Goal: Task Accomplishment & Management: Complete application form

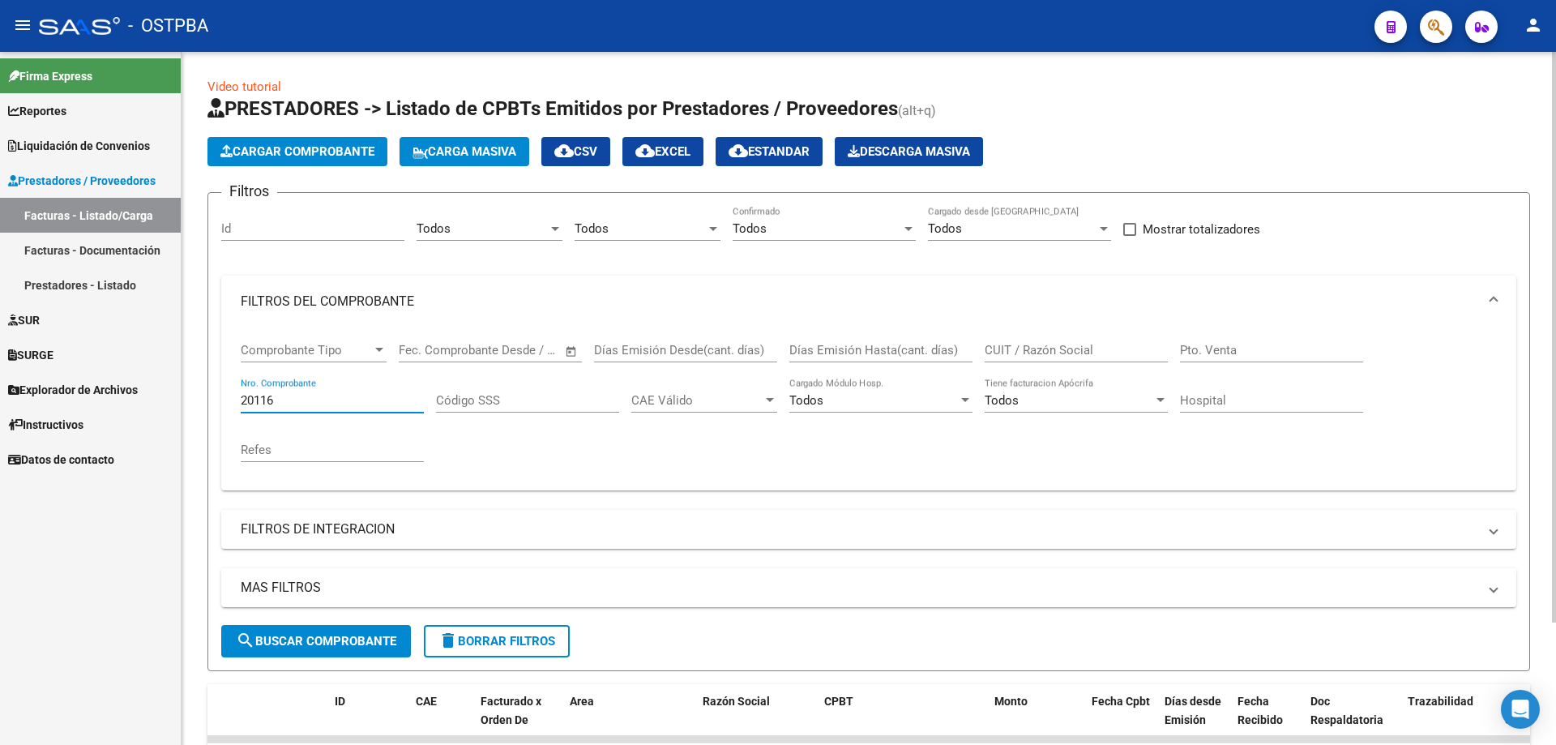
click at [350, 393] on input "20116" at bounding box center [332, 400] width 183 height 15
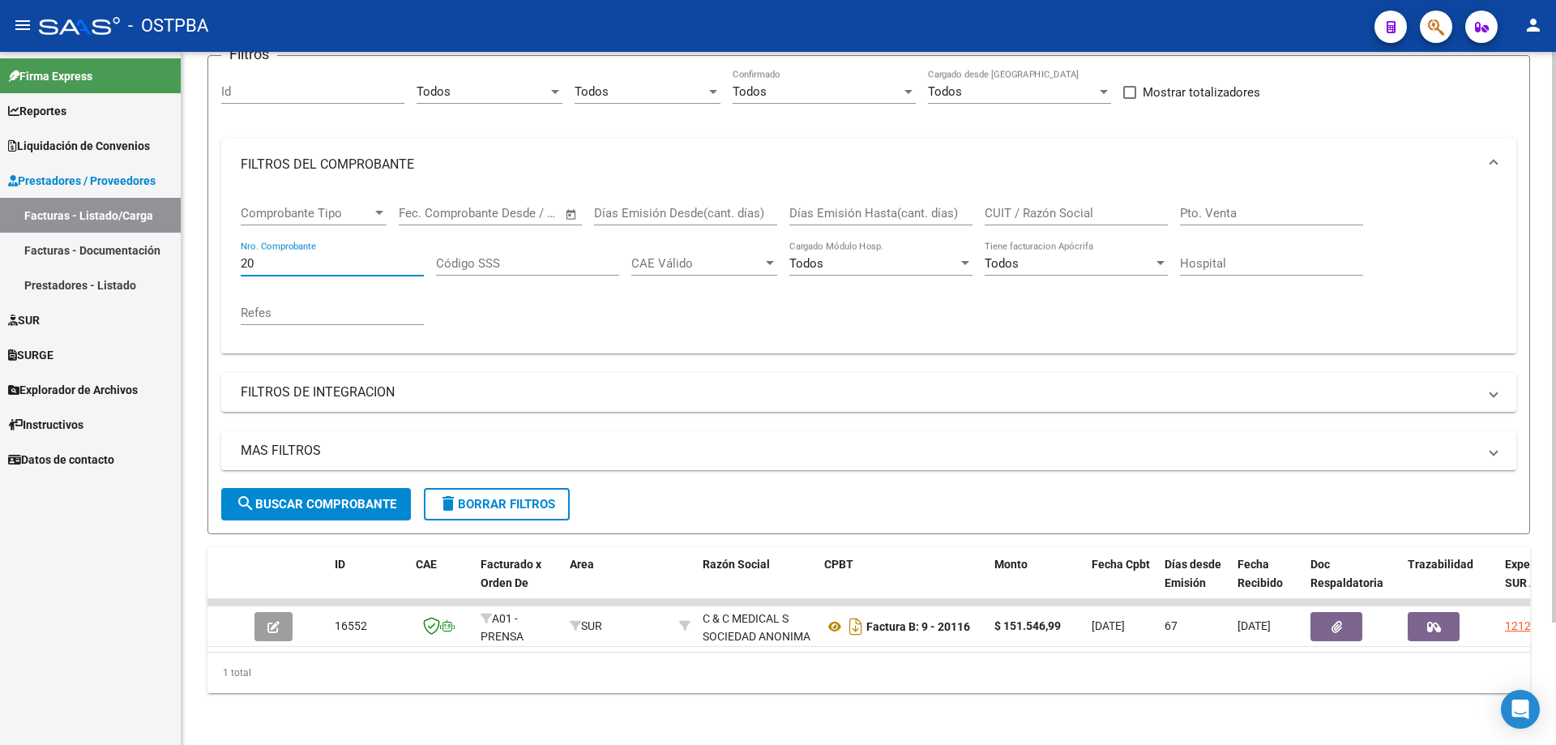
type input "2"
type input "1062414"
click at [312, 497] on span "search Buscar Comprobante" at bounding box center [316, 504] width 160 height 15
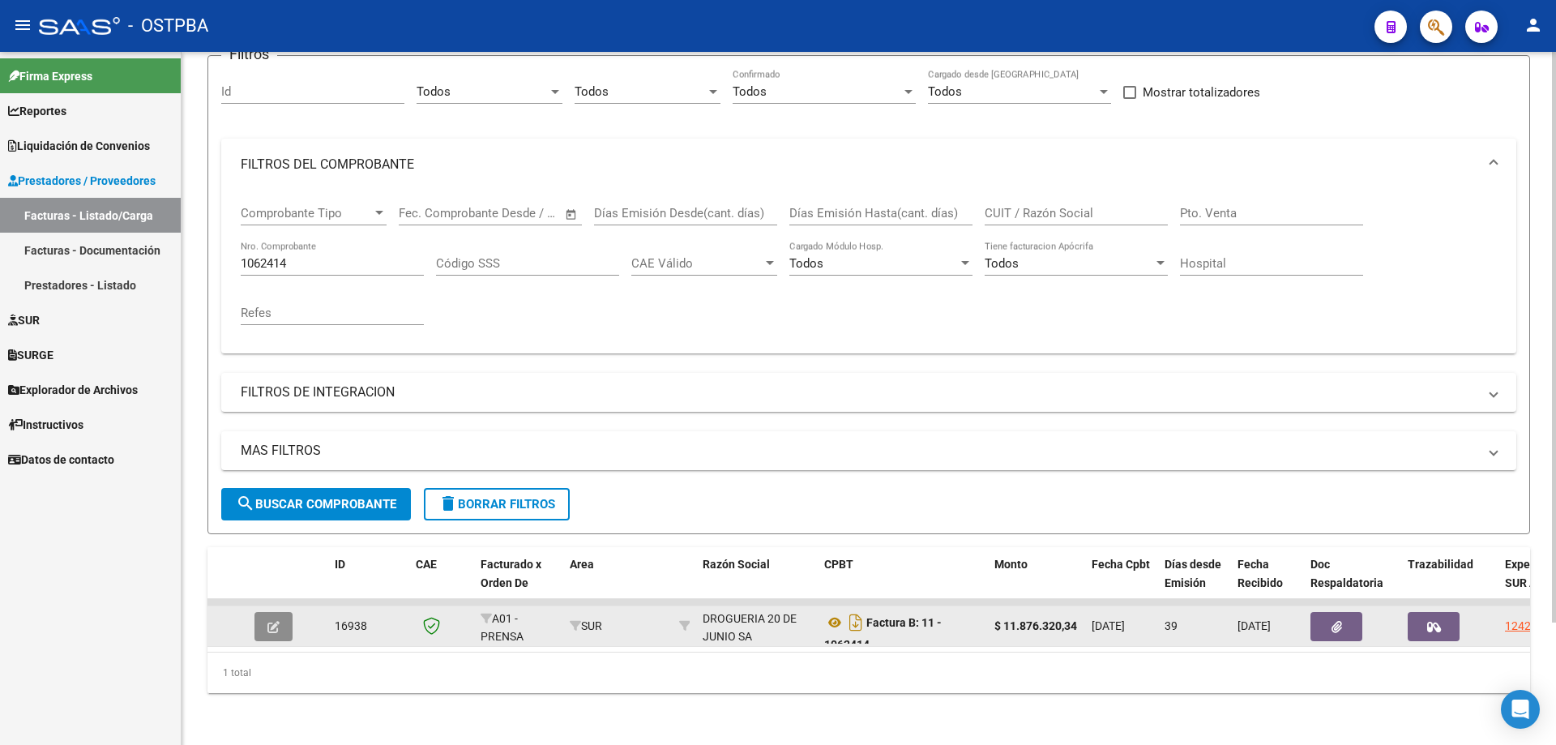
click at [282, 613] on button "button" at bounding box center [273, 626] width 38 height 29
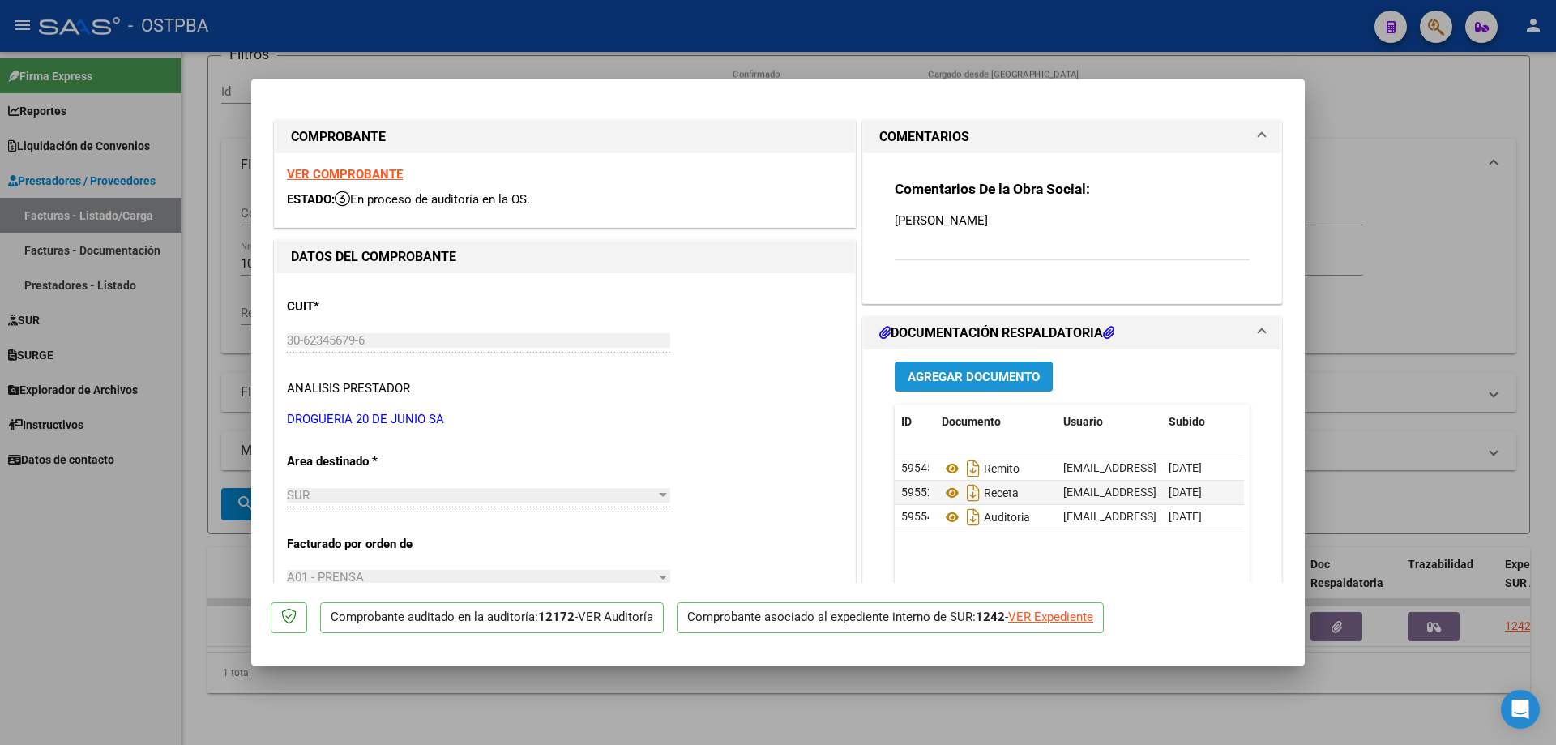
click at [962, 376] on span "Agregar Documento" at bounding box center [974, 377] width 132 height 15
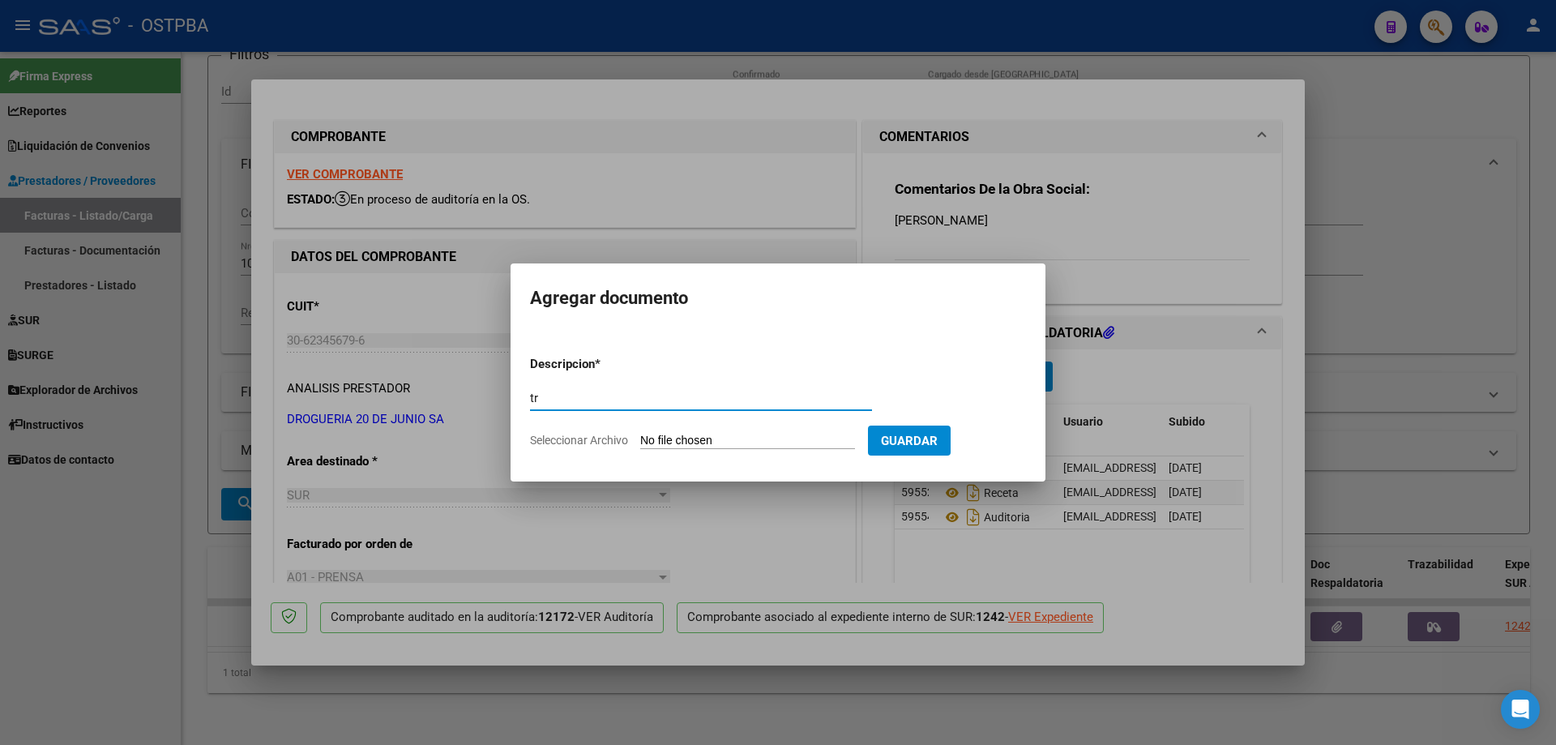
type input "t"
type input "TRANSFERENCIA"
click at [724, 443] on input "Seleccionar Archivo" at bounding box center [747, 441] width 215 height 15
type input "C:\fakepath\IMG_20250819_0006.pdf"
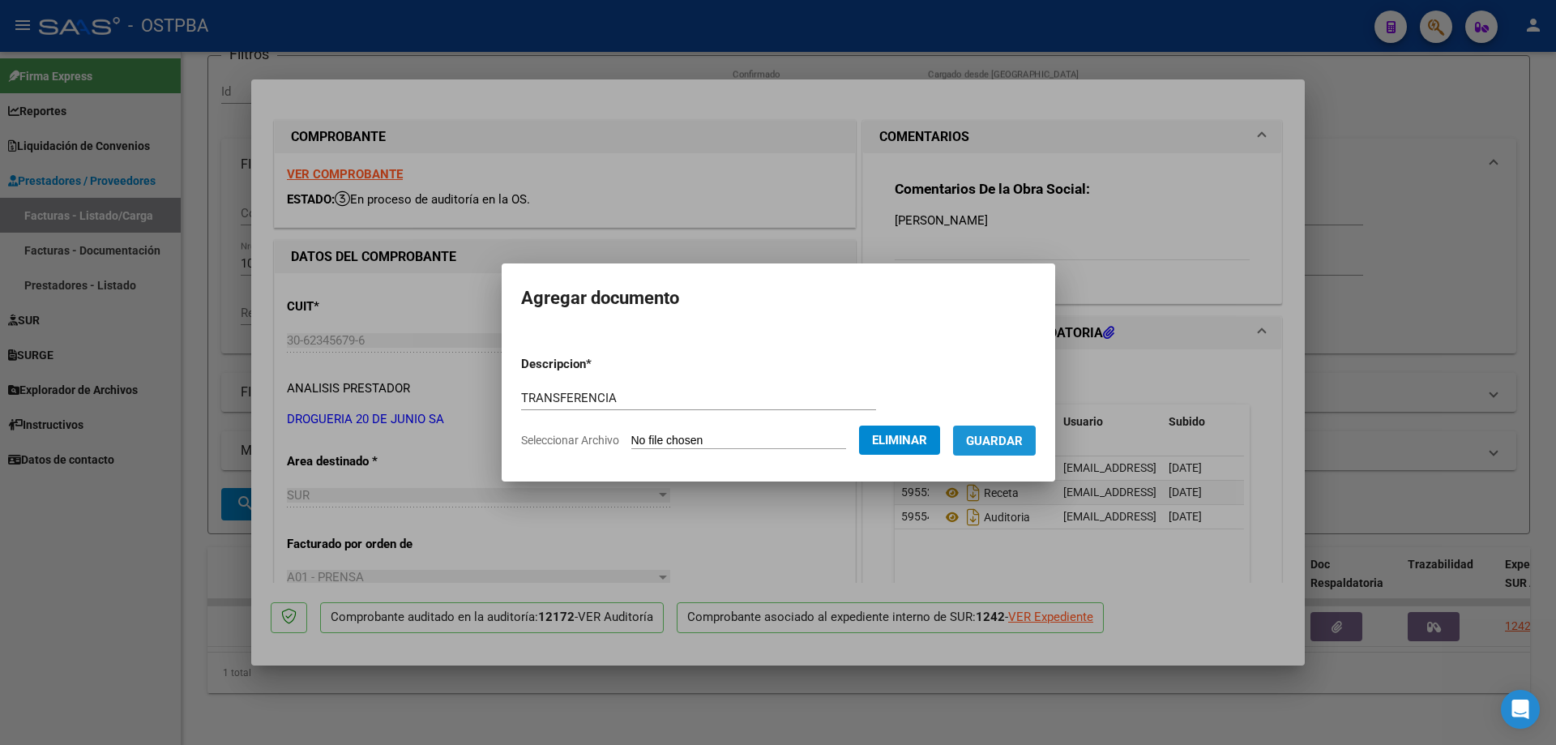
click at [1003, 443] on span "Guardar" at bounding box center [994, 441] width 57 height 15
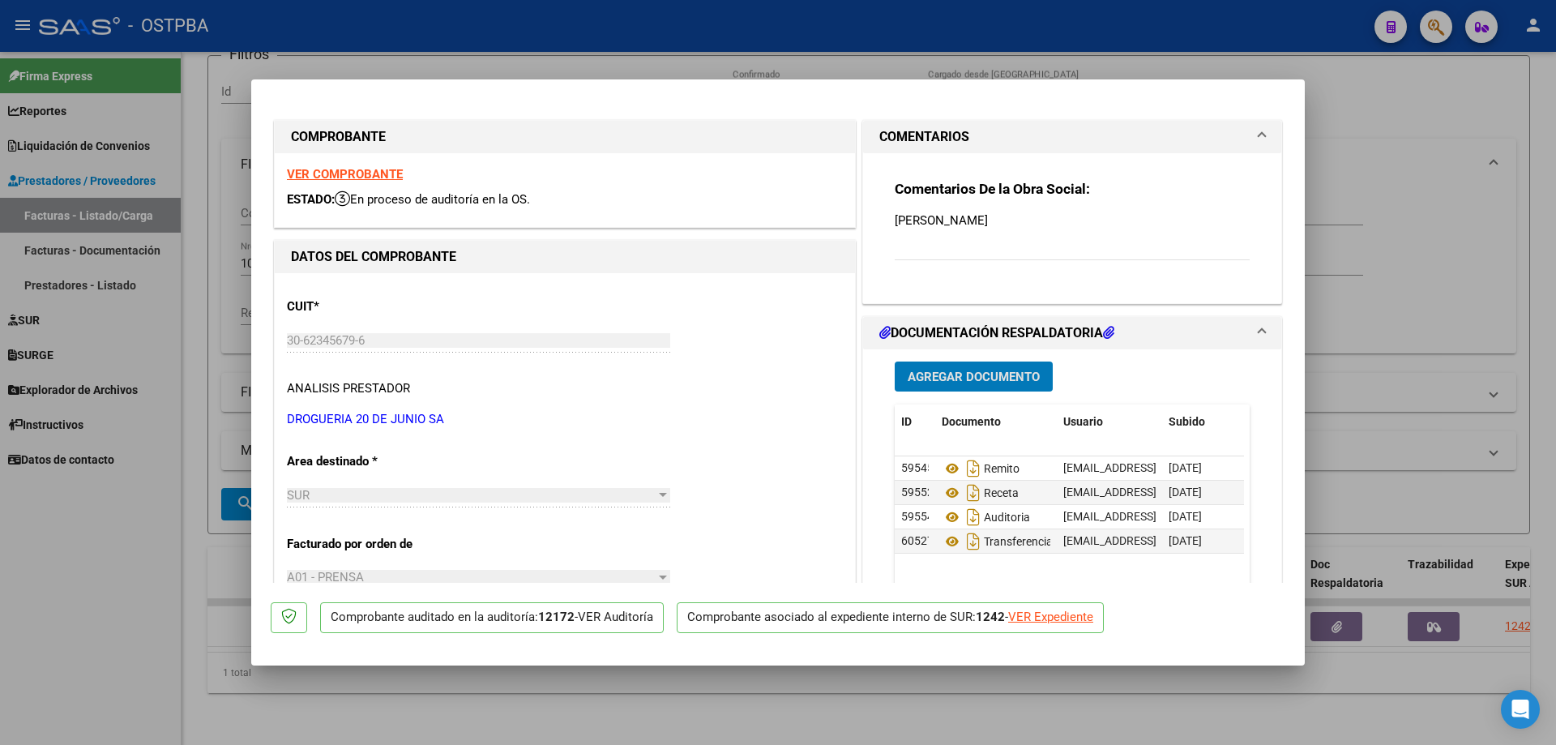
click at [930, 374] on span "Agregar Documento" at bounding box center [974, 377] width 132 height 15
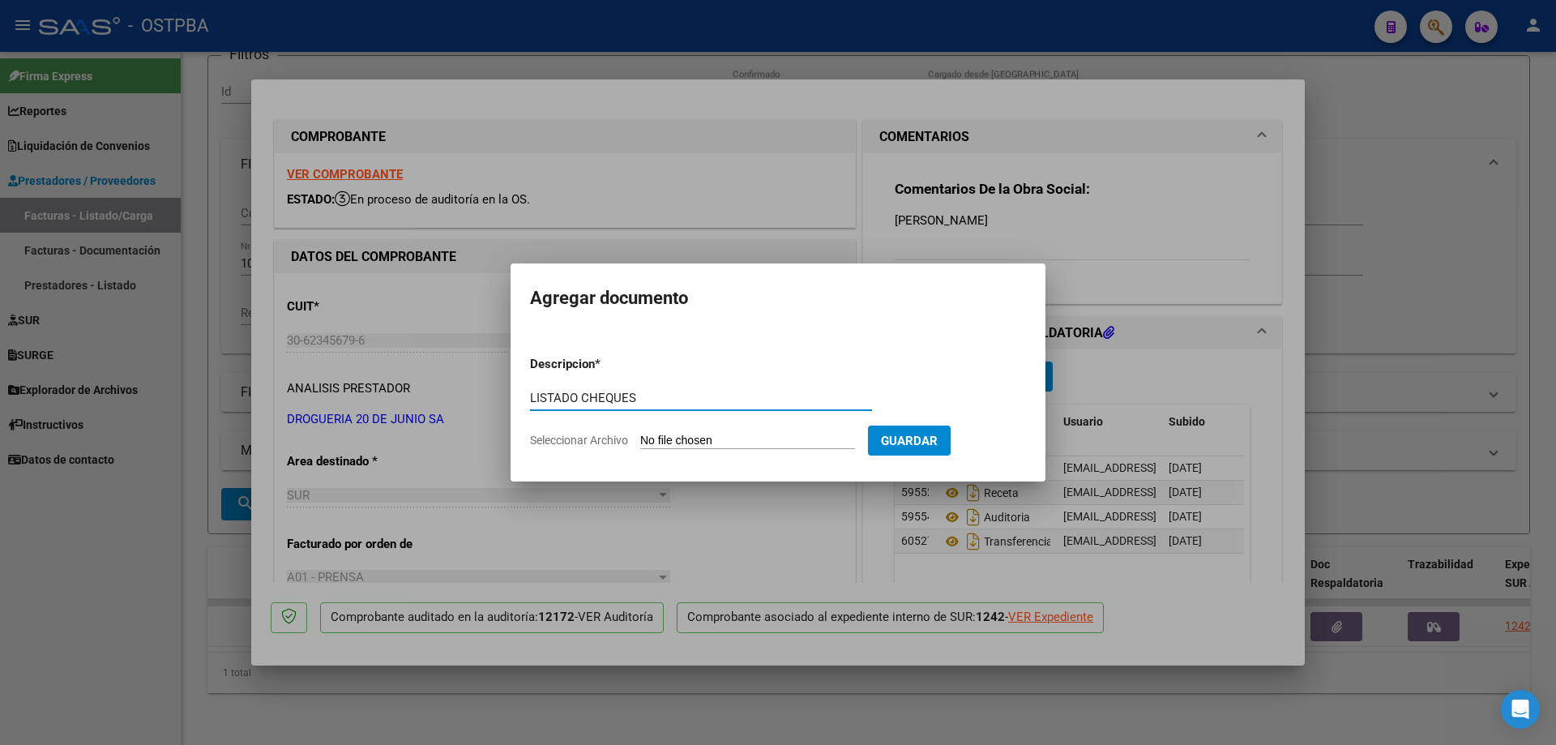
type input "LISTADO CHEQUES"
click at [679, 439] on input "Seleccionar Archivo" at bounding box center [747, 441] width 215 height 15
type input "C:\fakepath\IMG_20250819_0005.pdf"
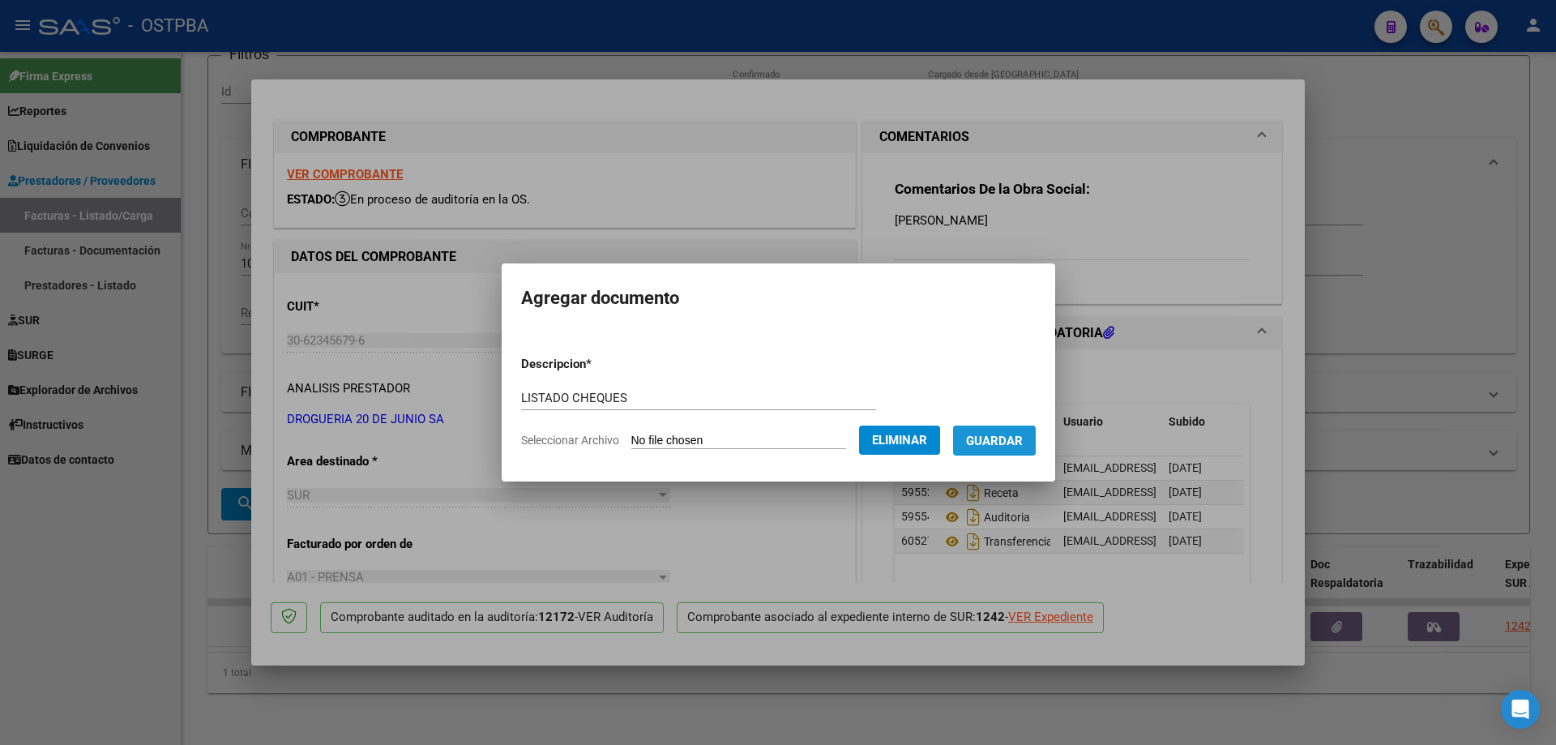
click at [994, 441] on span "Guardar" at bounding box center [994, 441] width 57 height 15
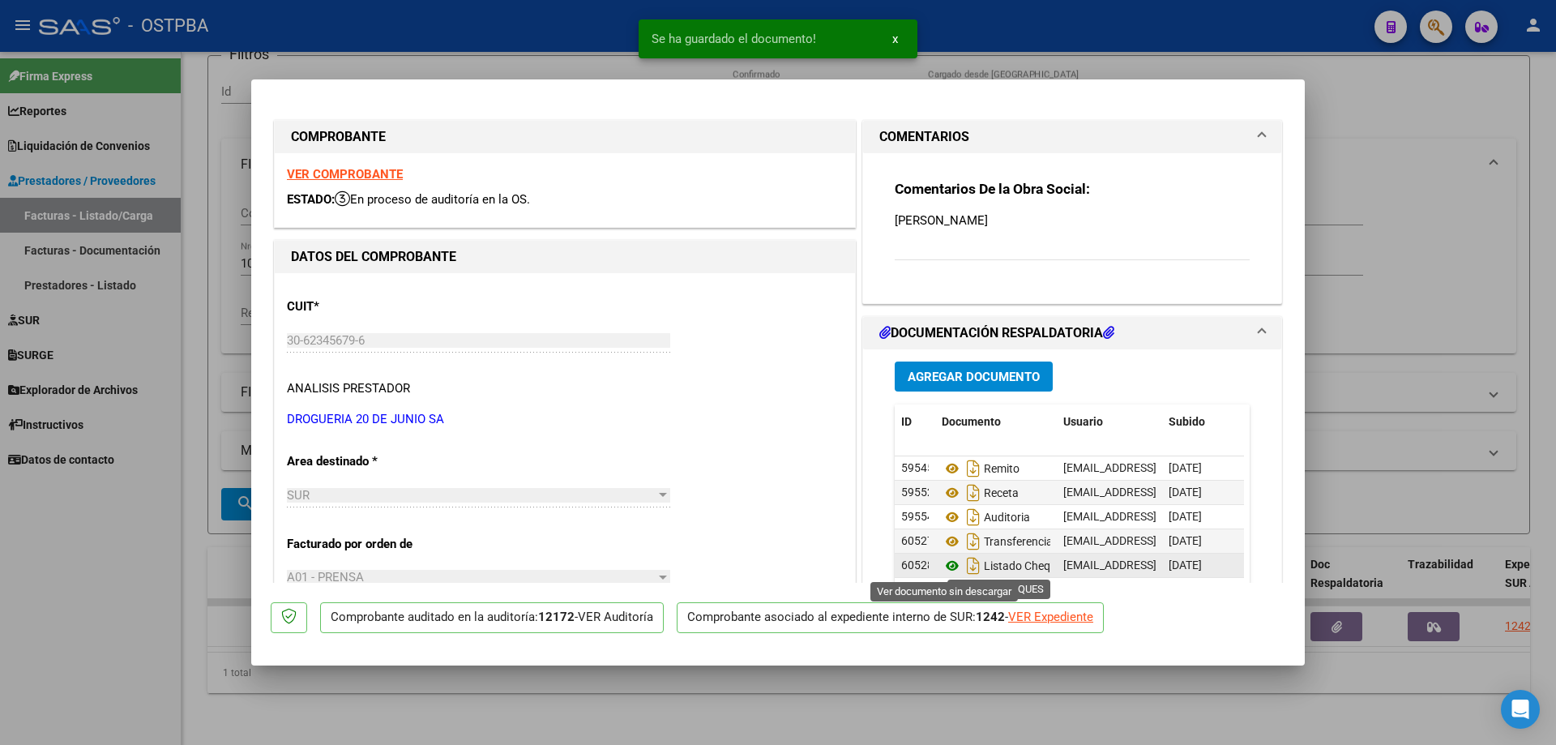
click at [942, 561] on icon at bounding box center [952, 565] width 21 height 19
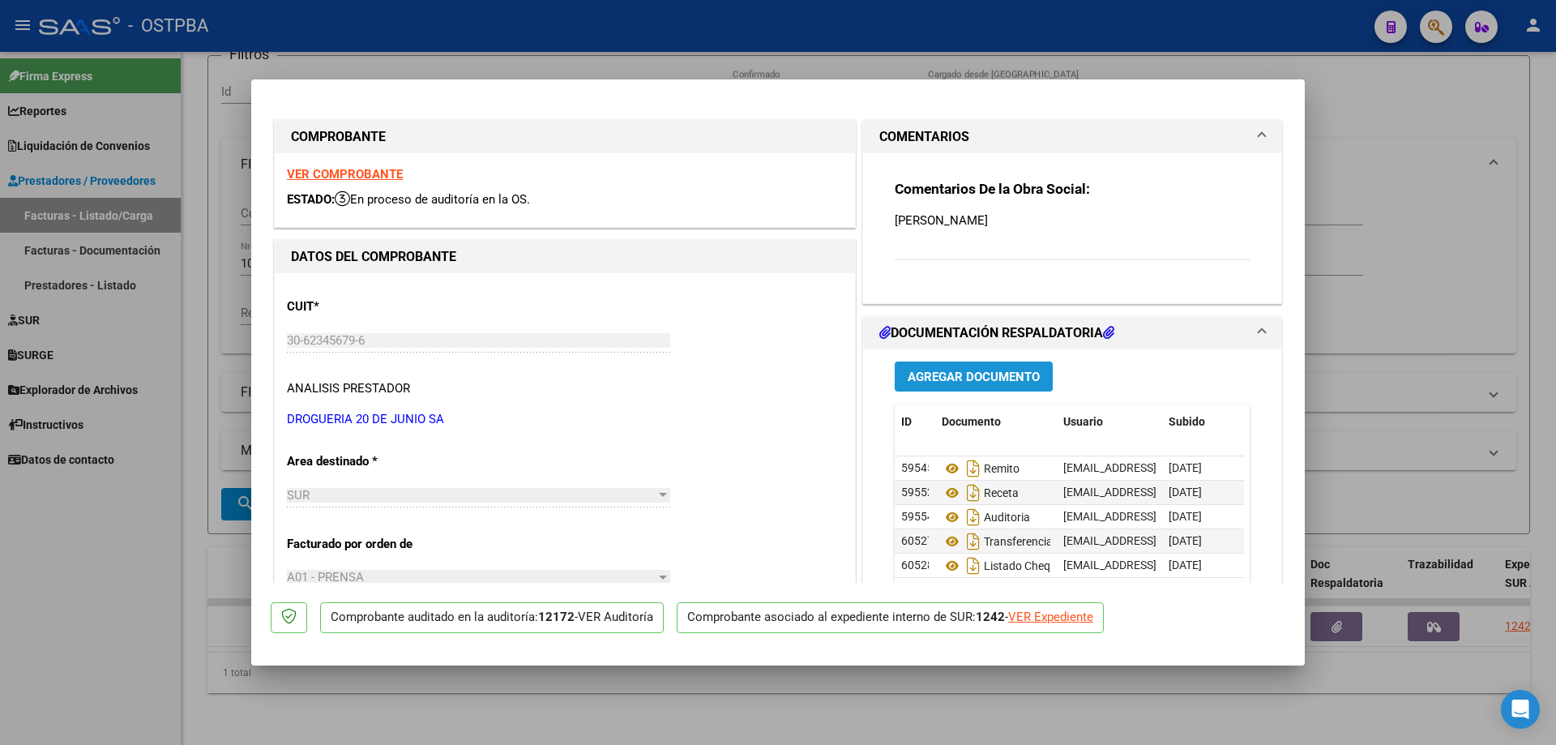
click at [957, 376] on span "Agregar Documento" at bounding box center [974, 377] width 132 height 15
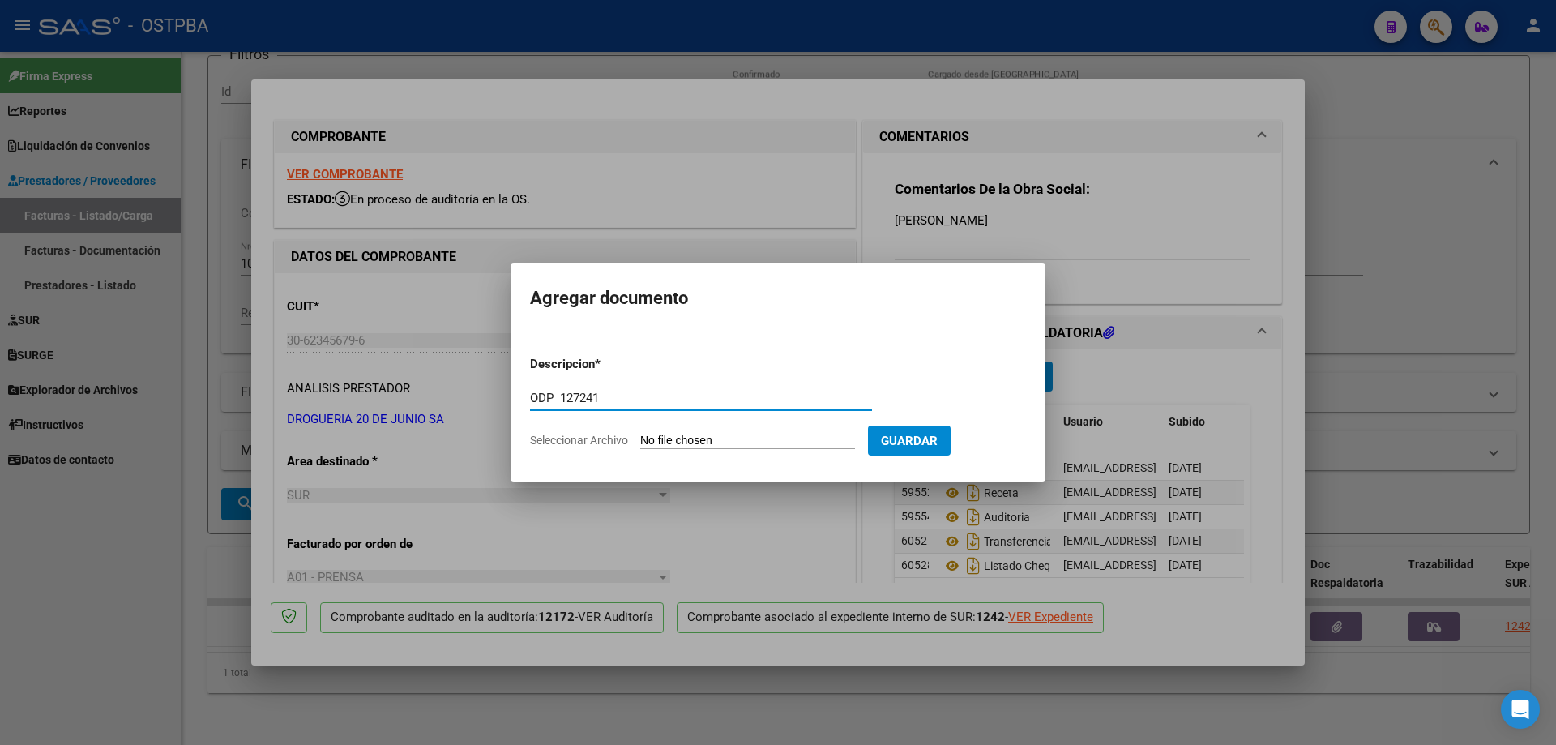
type input "ODP 127241"
click at [703, 439] on input "Seleccionar Archivo" at bounding box center [747, 441] width 215 height 15
type input "C:\fakepath\IMG_20250819_0007.pdf"
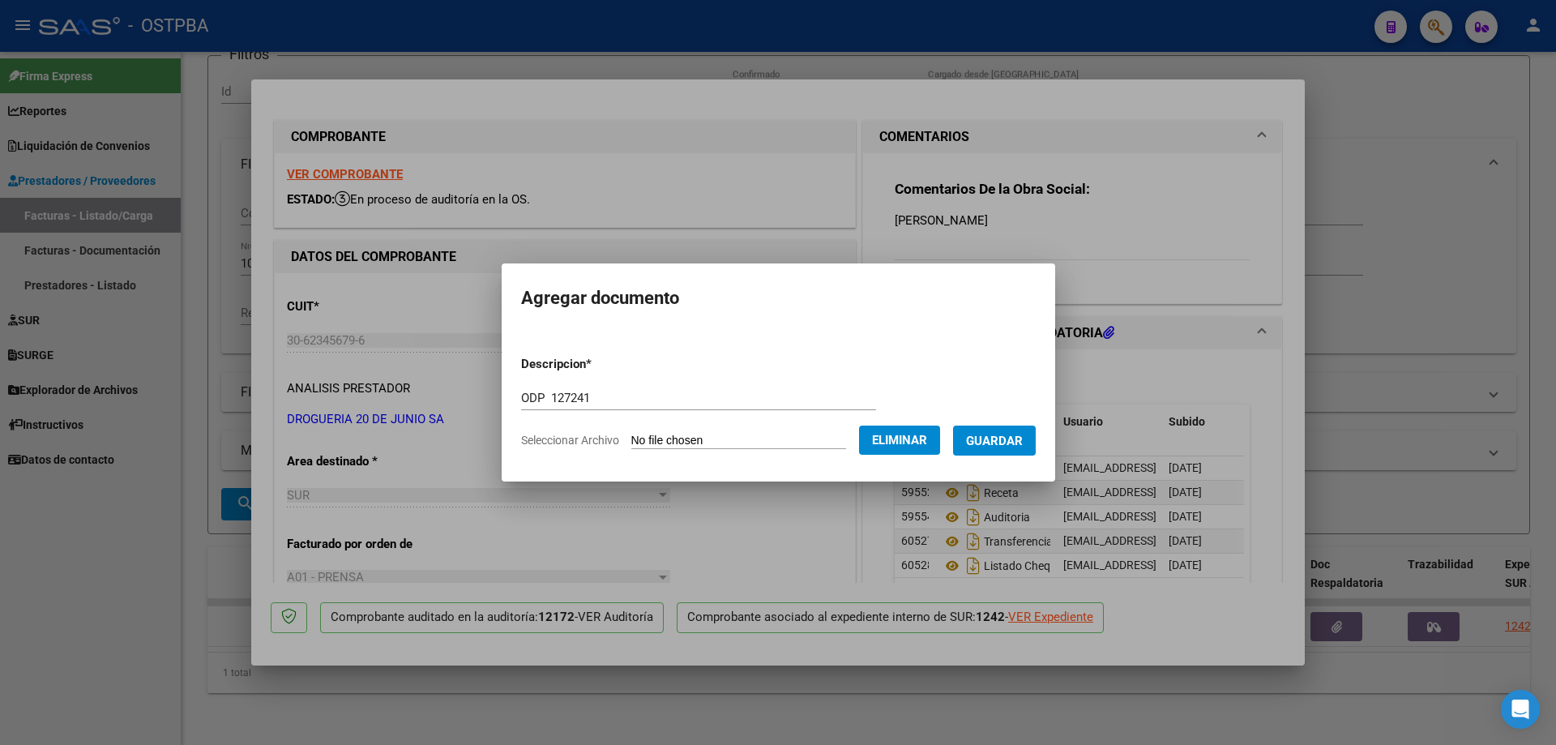
click at [1023, 440] on span "Guardar" at bounding box center [994, 441] width 57 height 15
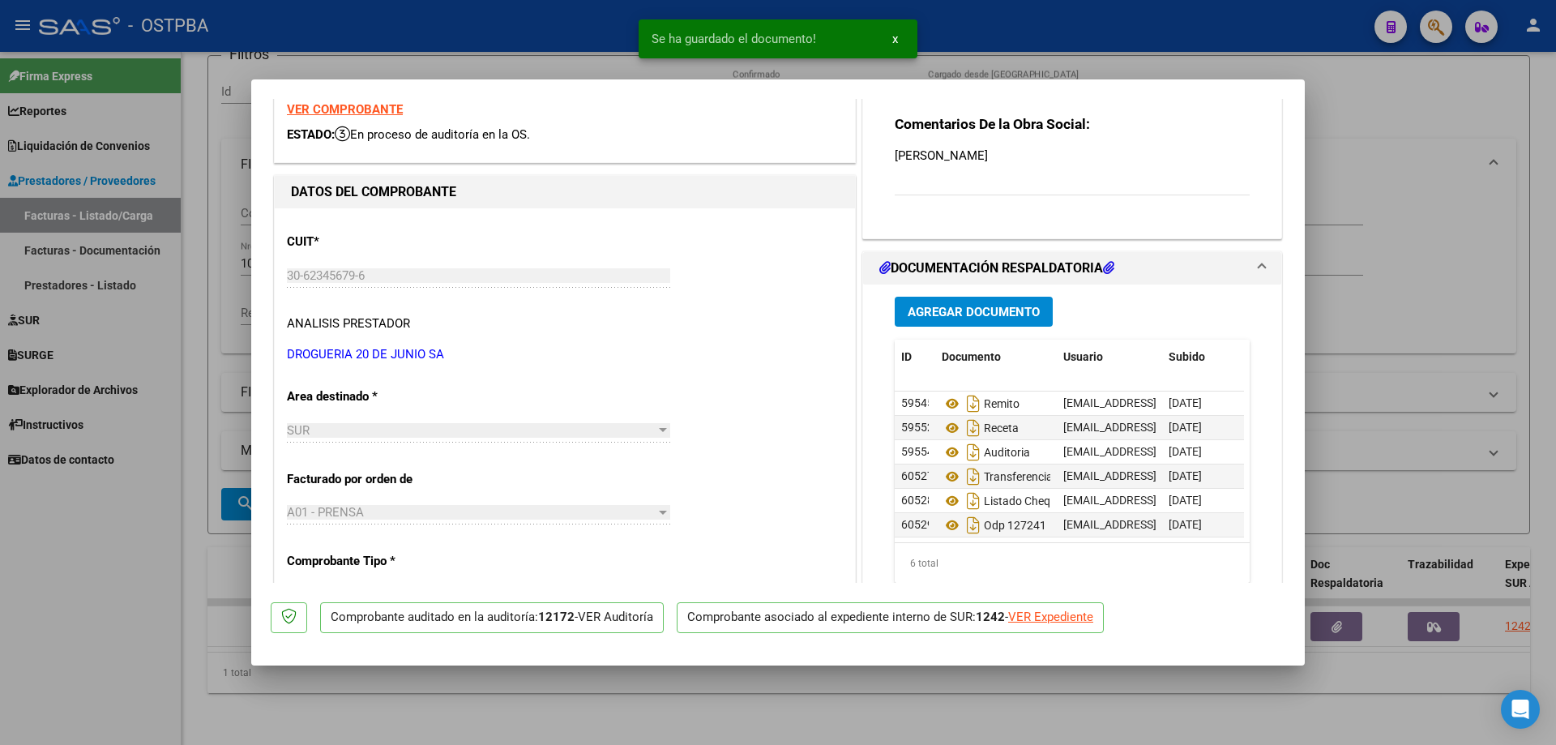
scroll to position [12, 0]
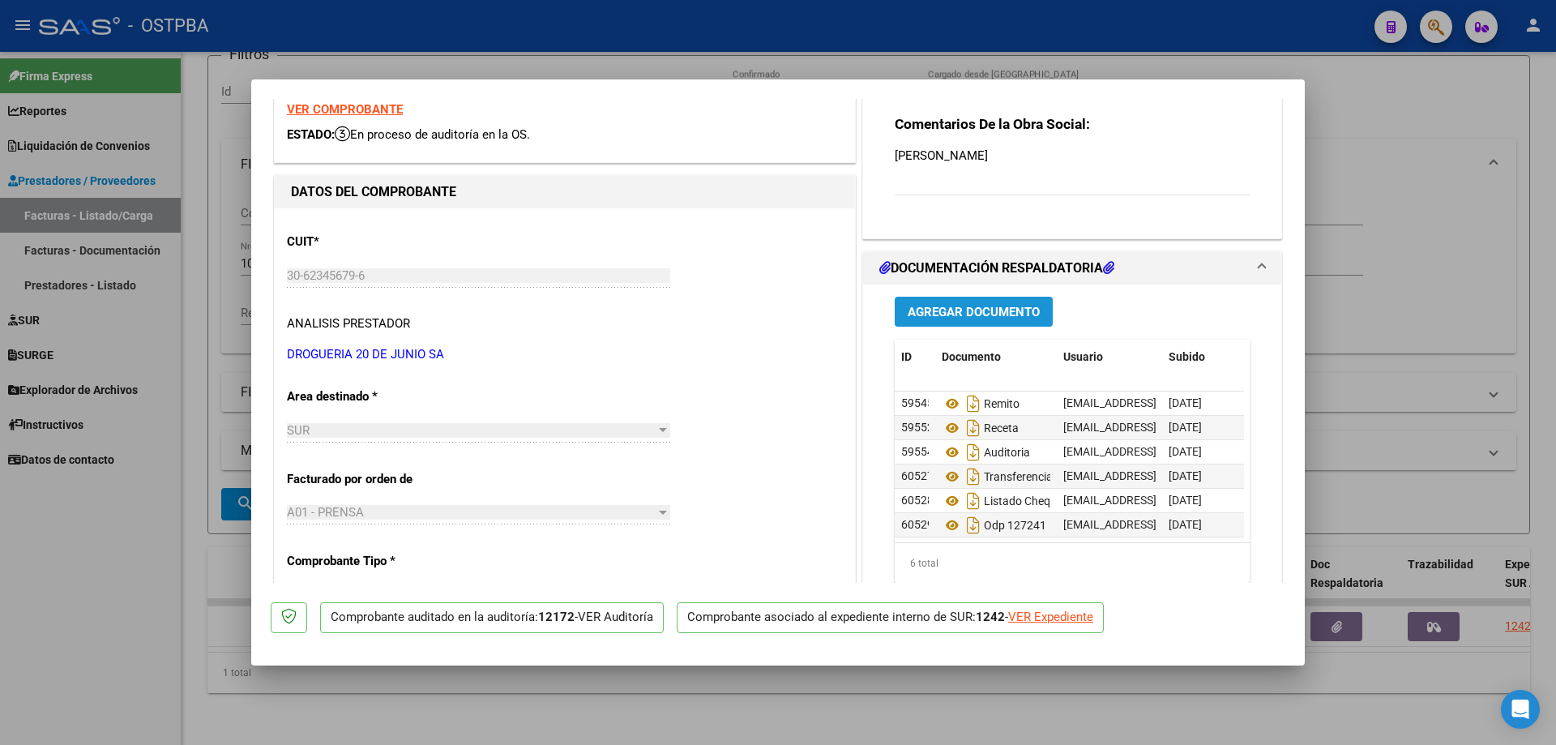
click at [930, 308] on span "Agregar Documento" at bounding box center [974, 312] width 132 height 15
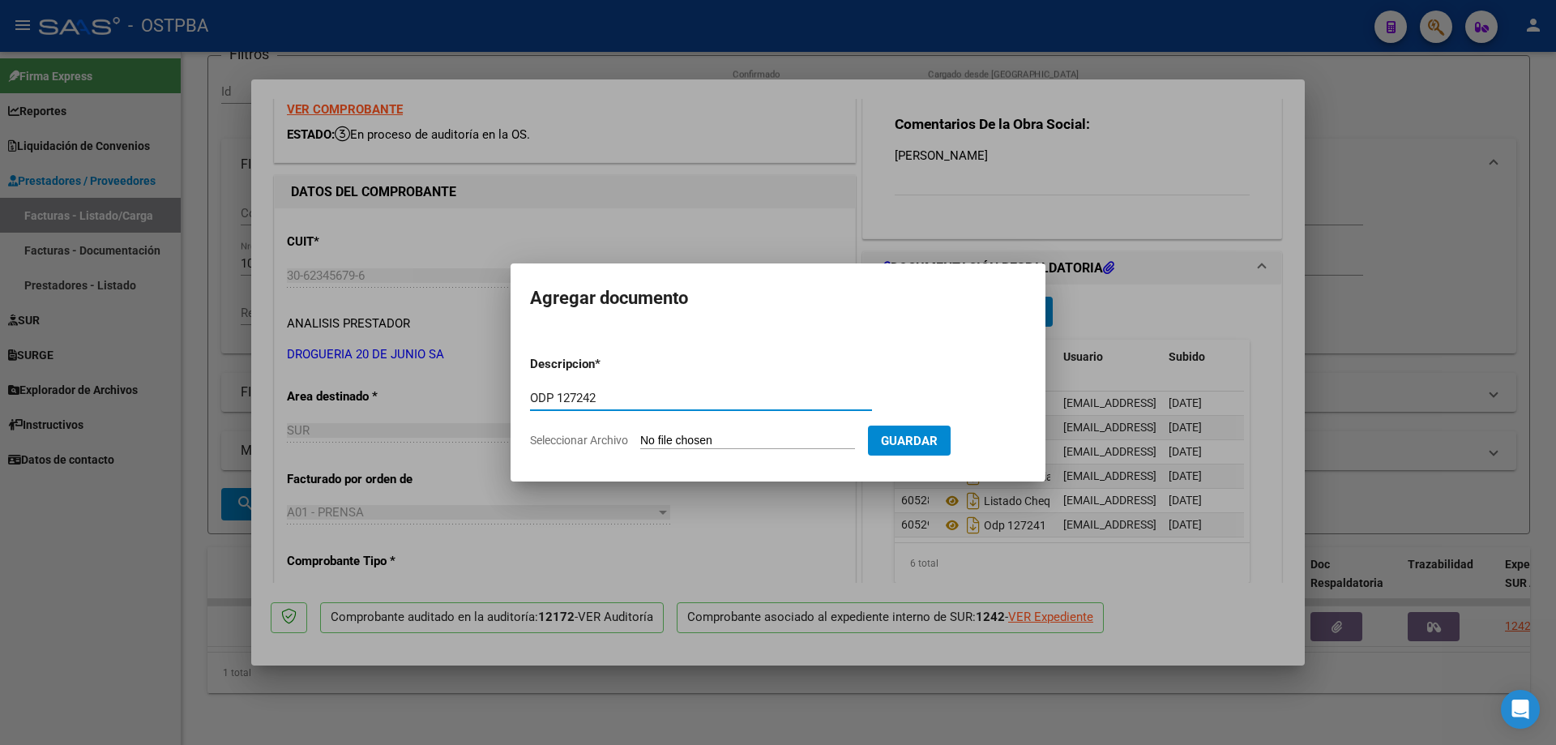
type input "ODP 127242"
click at [711, 441] on input "Seleccionar Archivo" at bounding box center [747, 441] width 215 height 15
type input "C:\fakepath\IMG_20250819_0008.pdf"
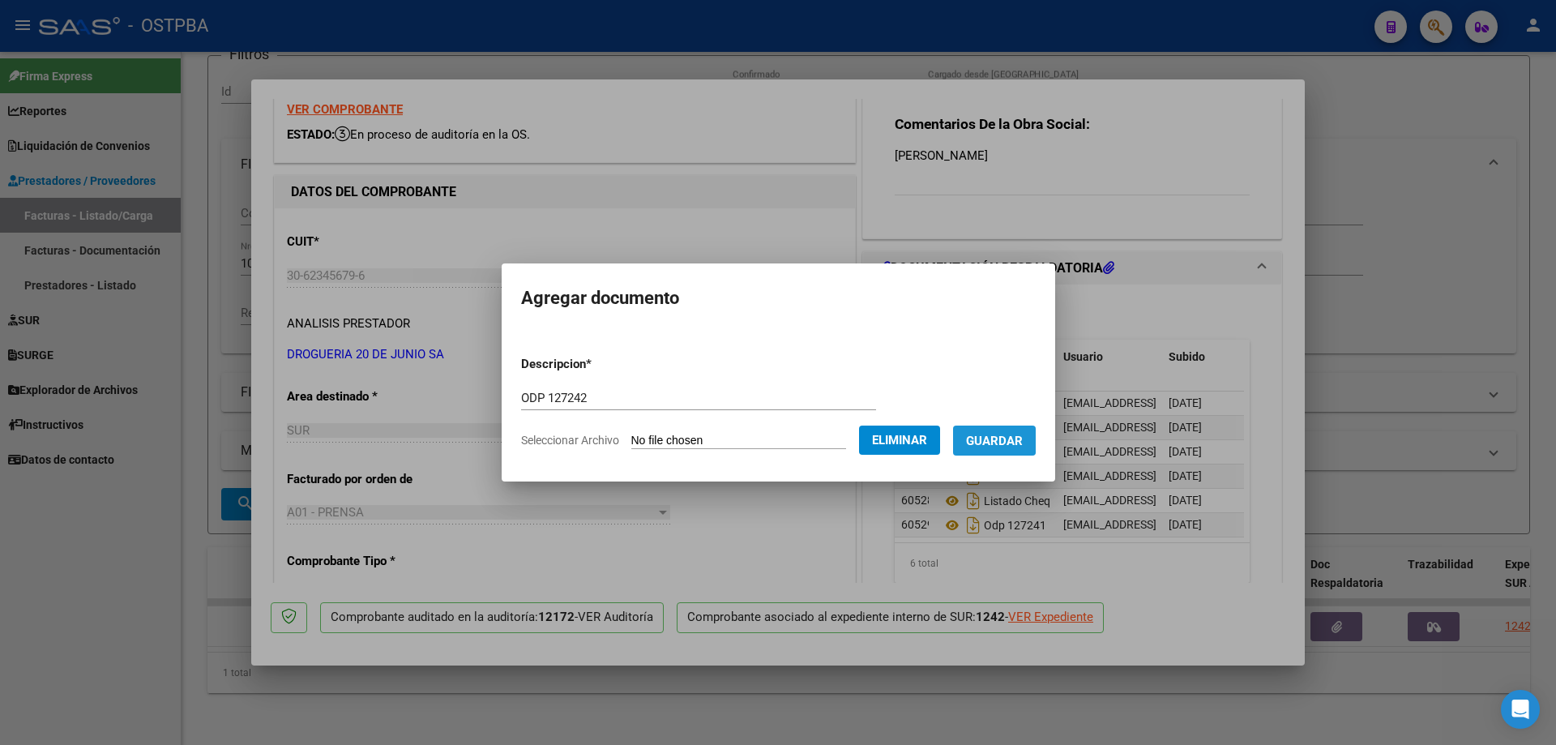
click at [998, 435] on span "Guardar" at bounding box center [994, 441] width 57 height 15
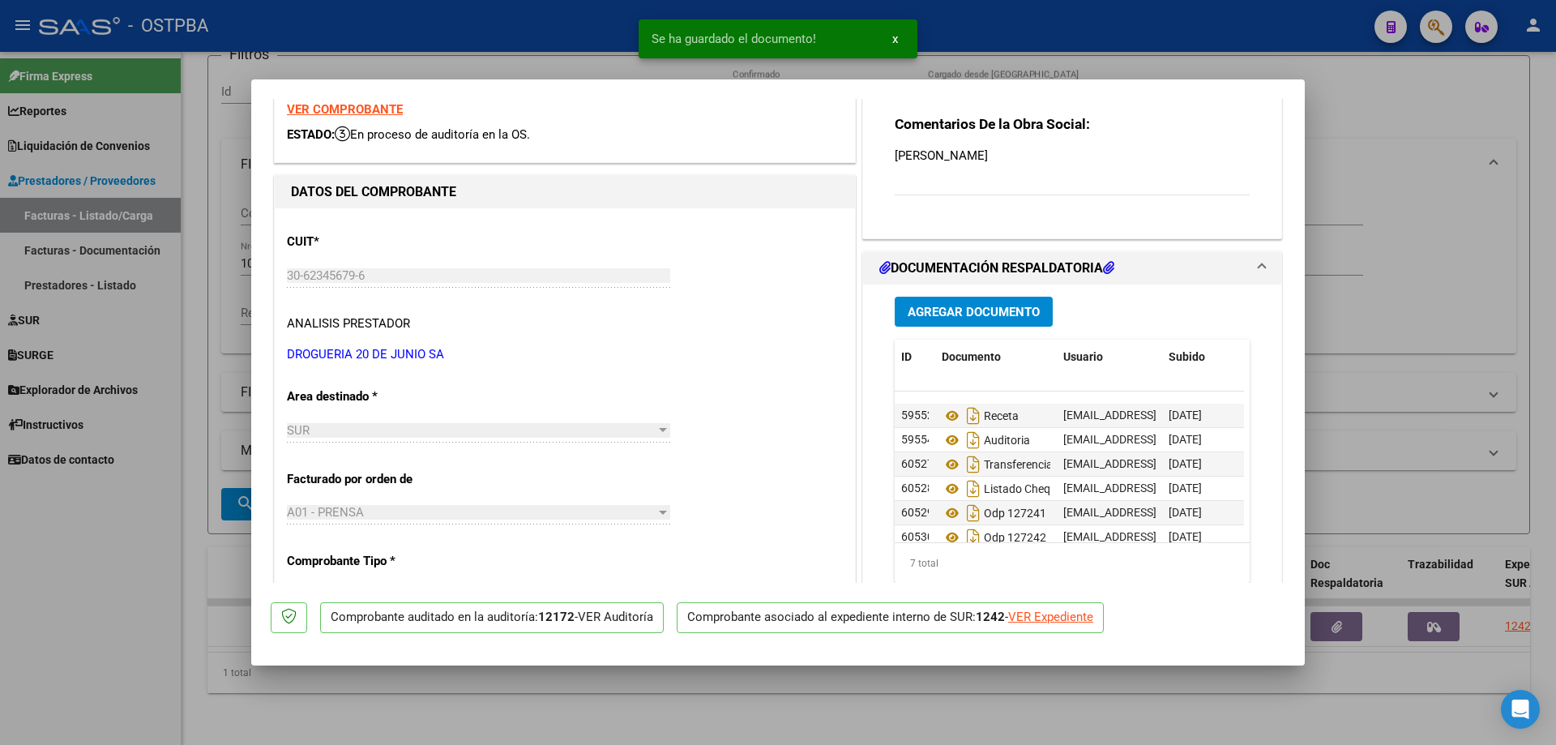
scroll to position [36, 0]
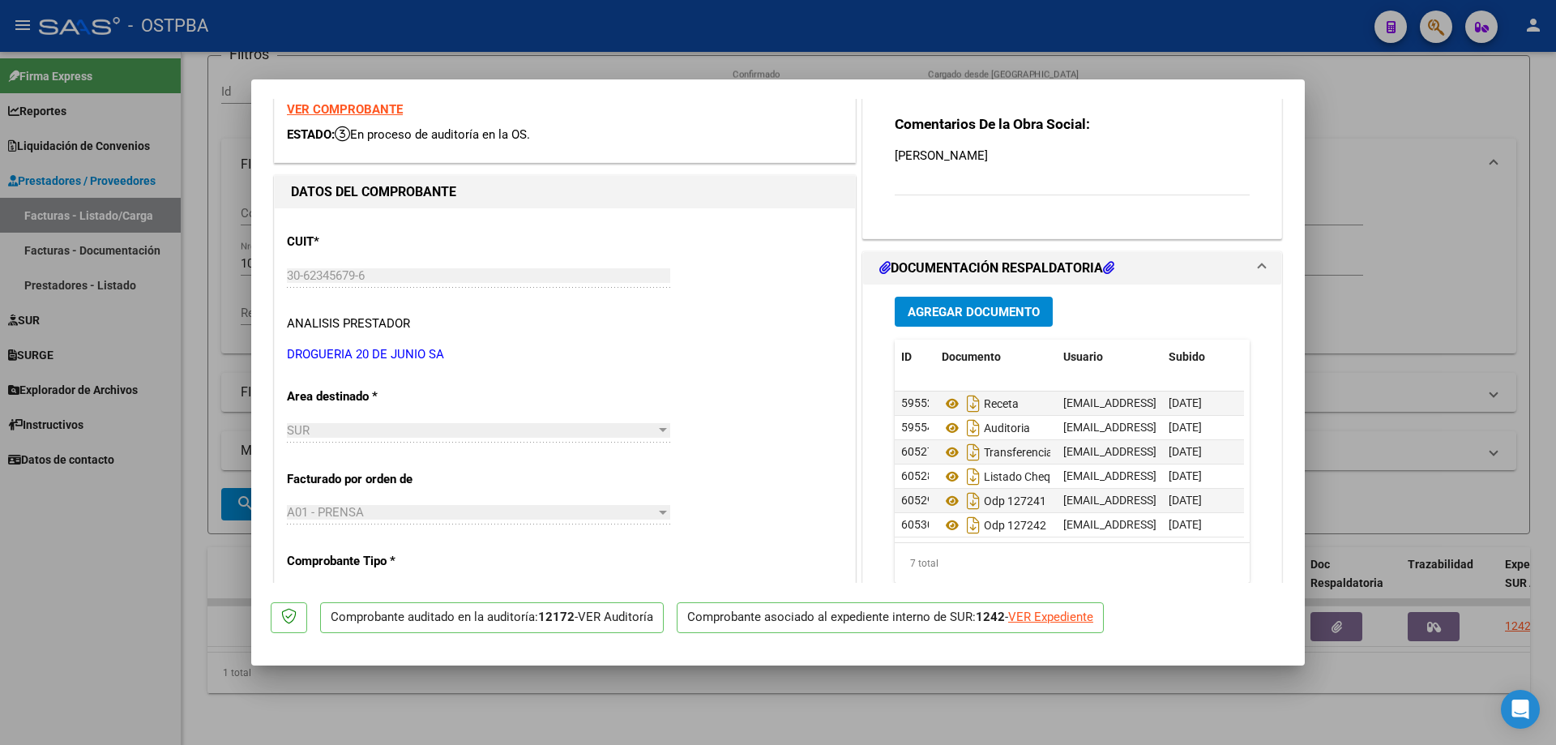
click at [1246, 733] on div at bounding box center [778, 372] width 1556 height 745
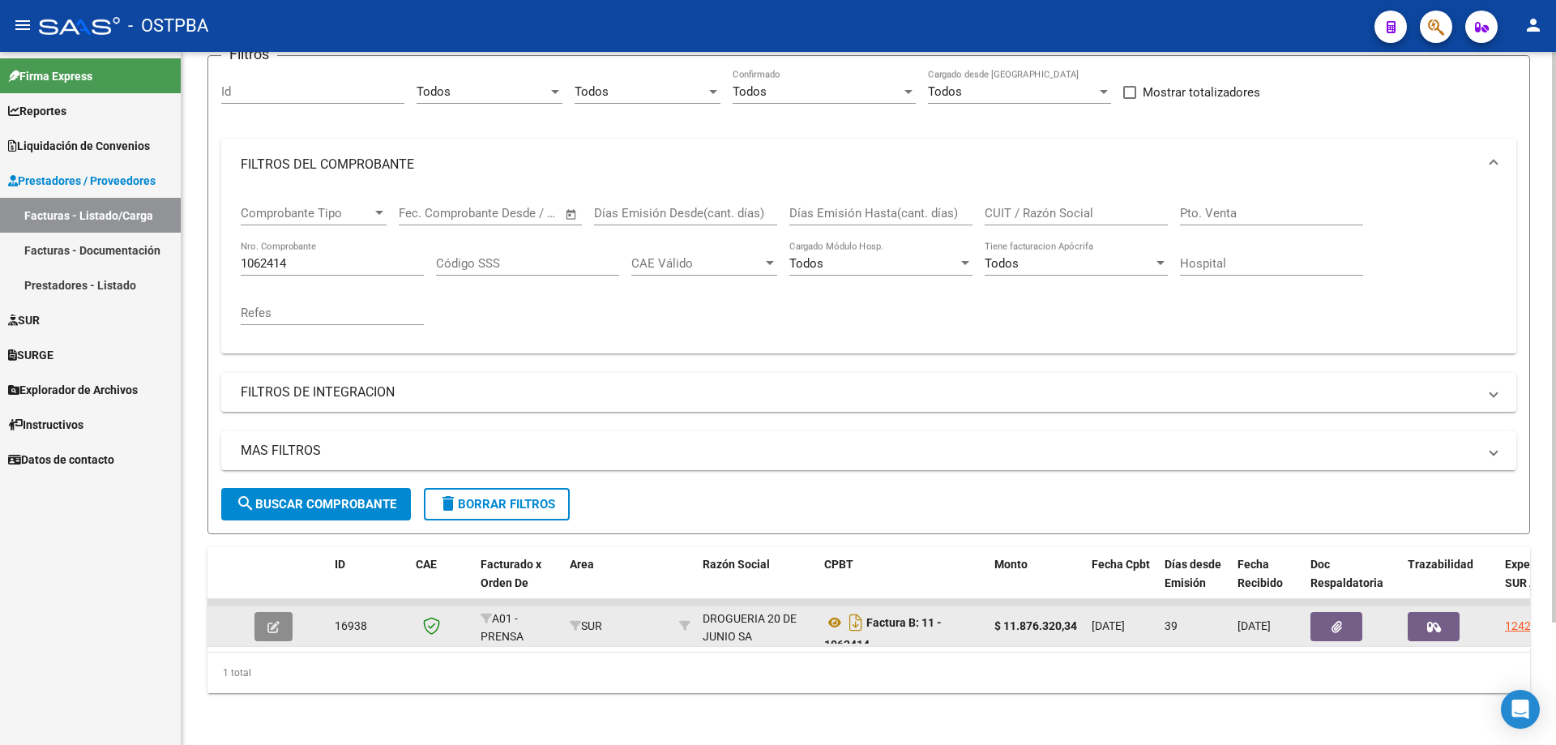
click at [267, 619] on span "button" at bounding box center [273, 626] width 12 height 15
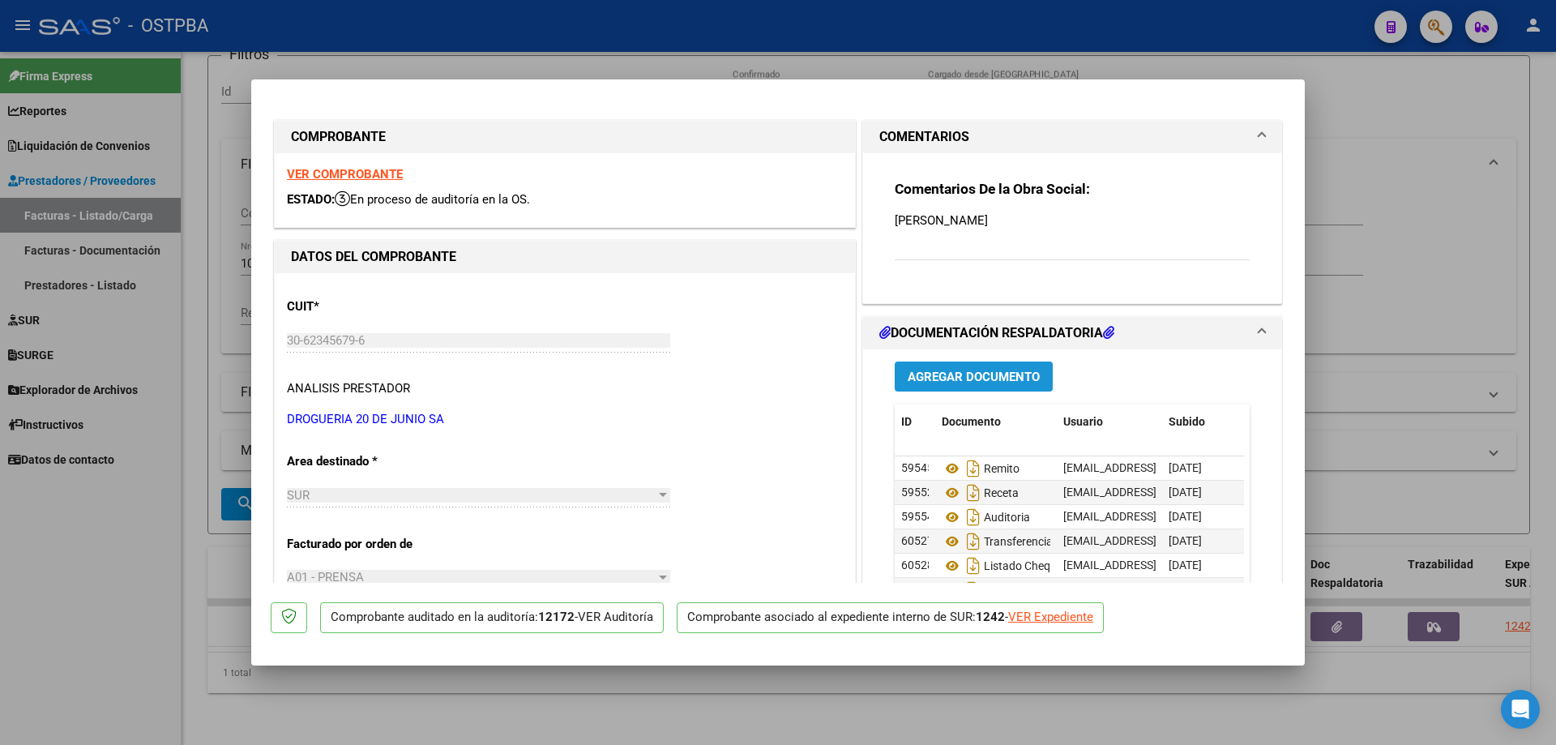
click at [981, 371] on span "Agregar Documento" at bounding box center [974, 377] width 132 height 15
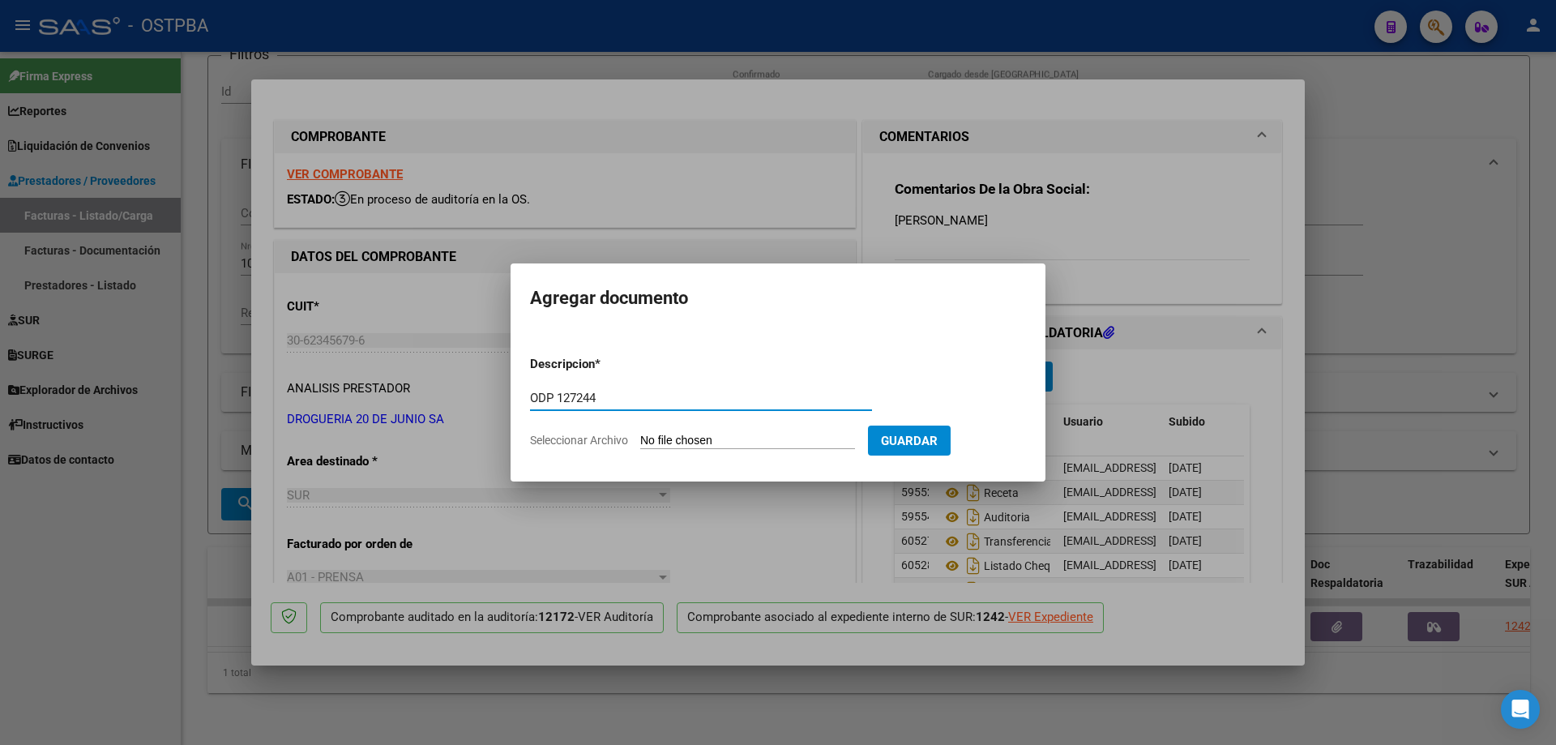
type input "ODP 127244"
click at [697, 438] on input "Seleccionar Archivo" at bounding box center [747, 441] width 215 height 15
type input "C:\fakepath\IMG_20250819_0009.pdf"
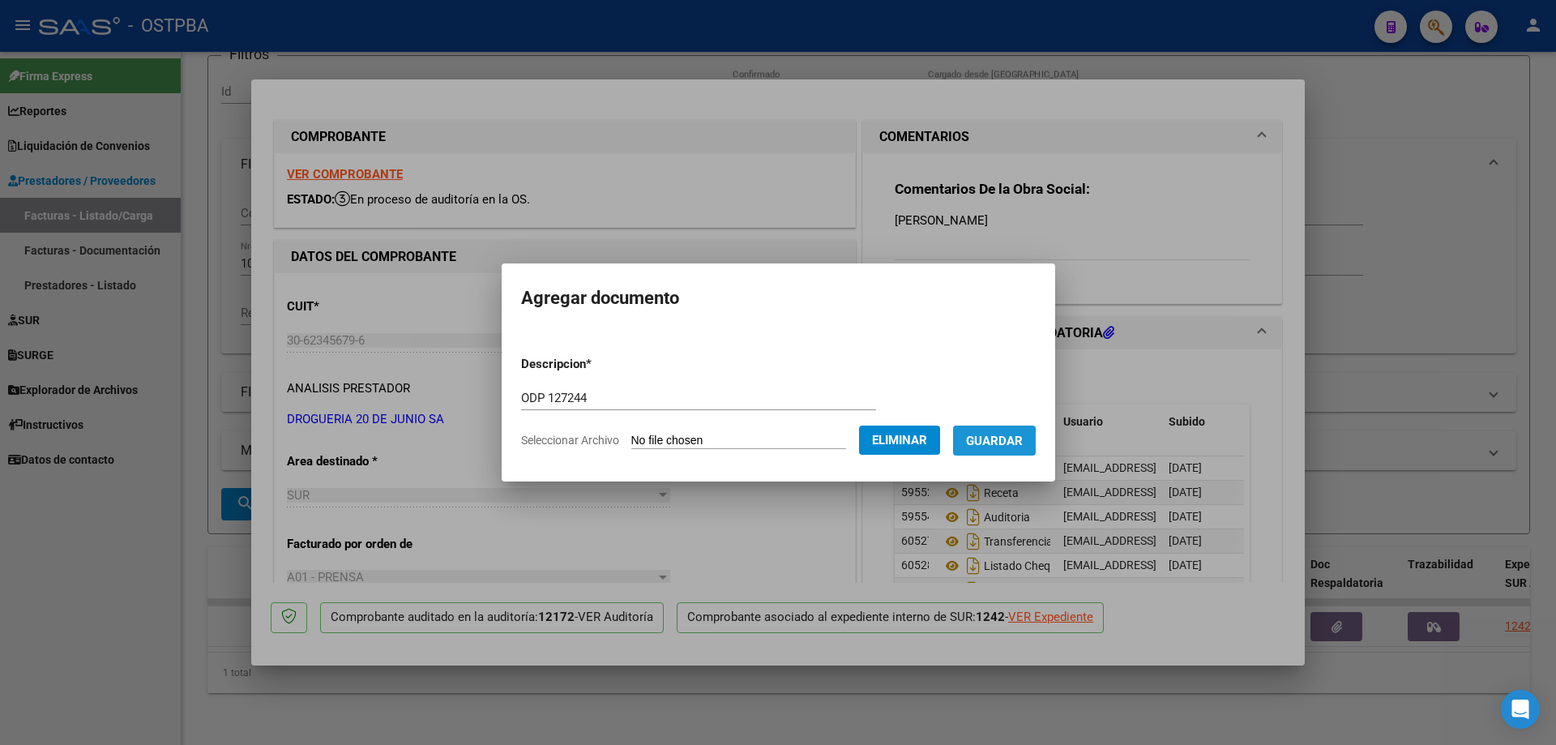
click at [1006, 444] on span "Guardar" at bounding box center [994, 441] width 57 height 15
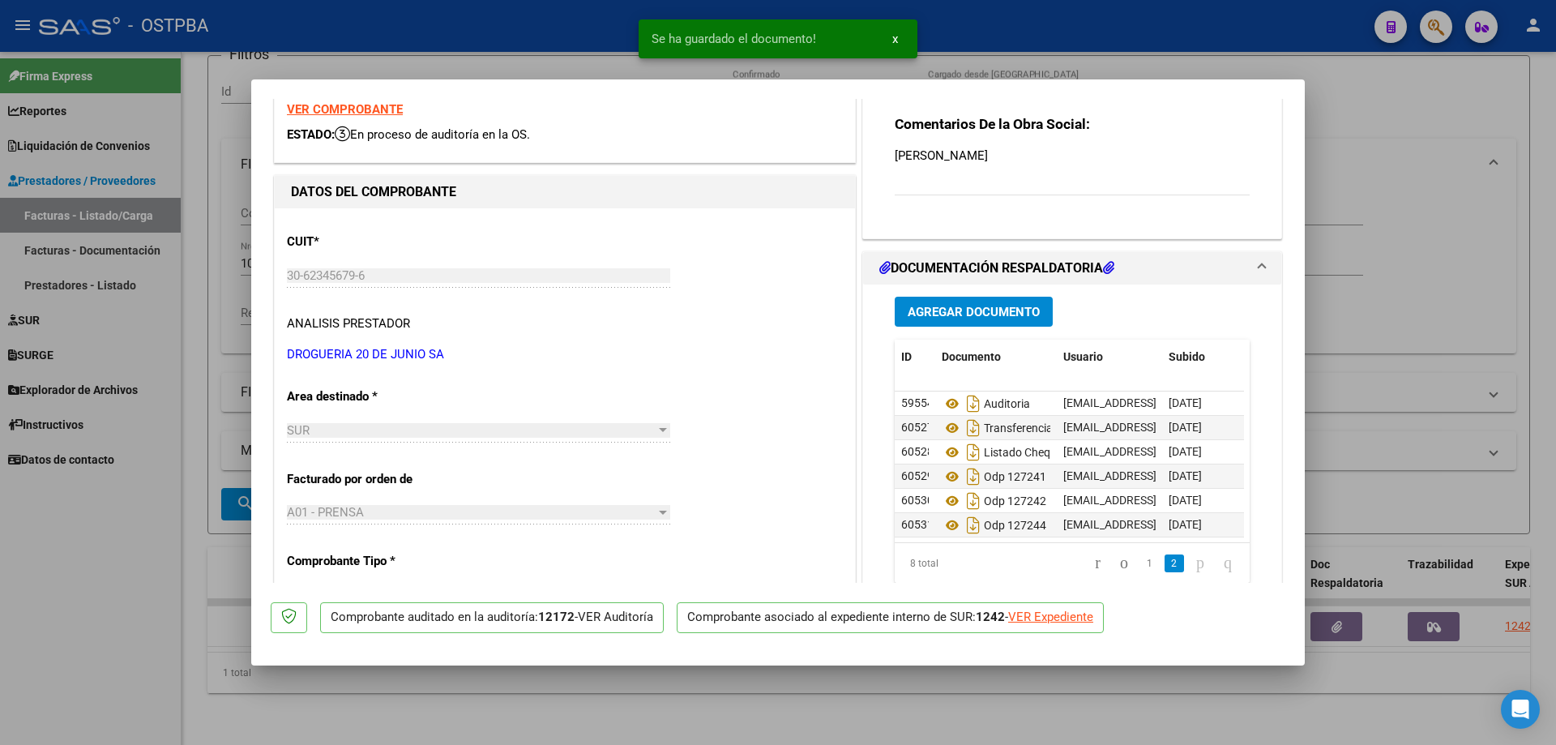
scroll to position [61, 0]
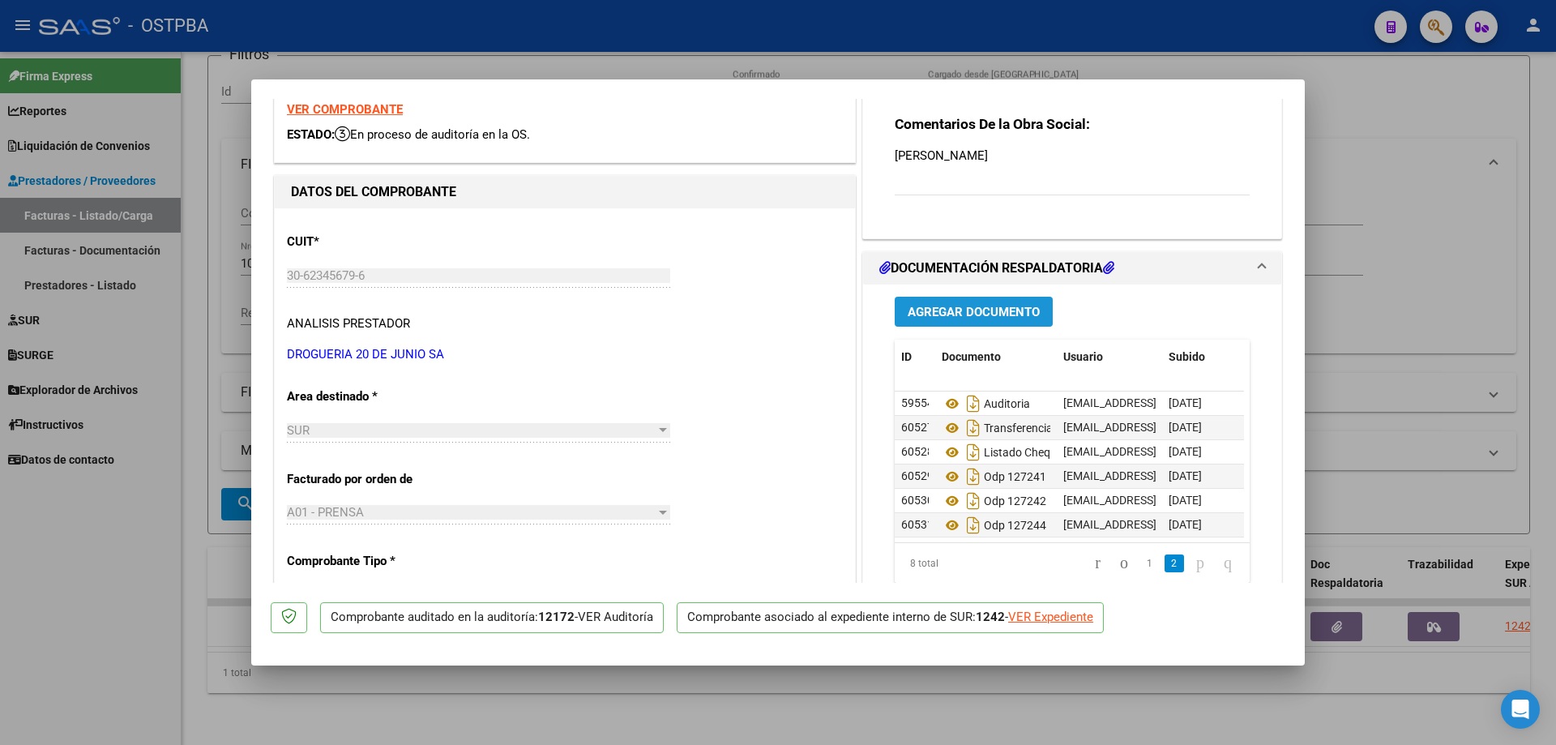
click at [961, 315] on span "Agregar Documento" at bounding box center [974, 312] width 132 height 15
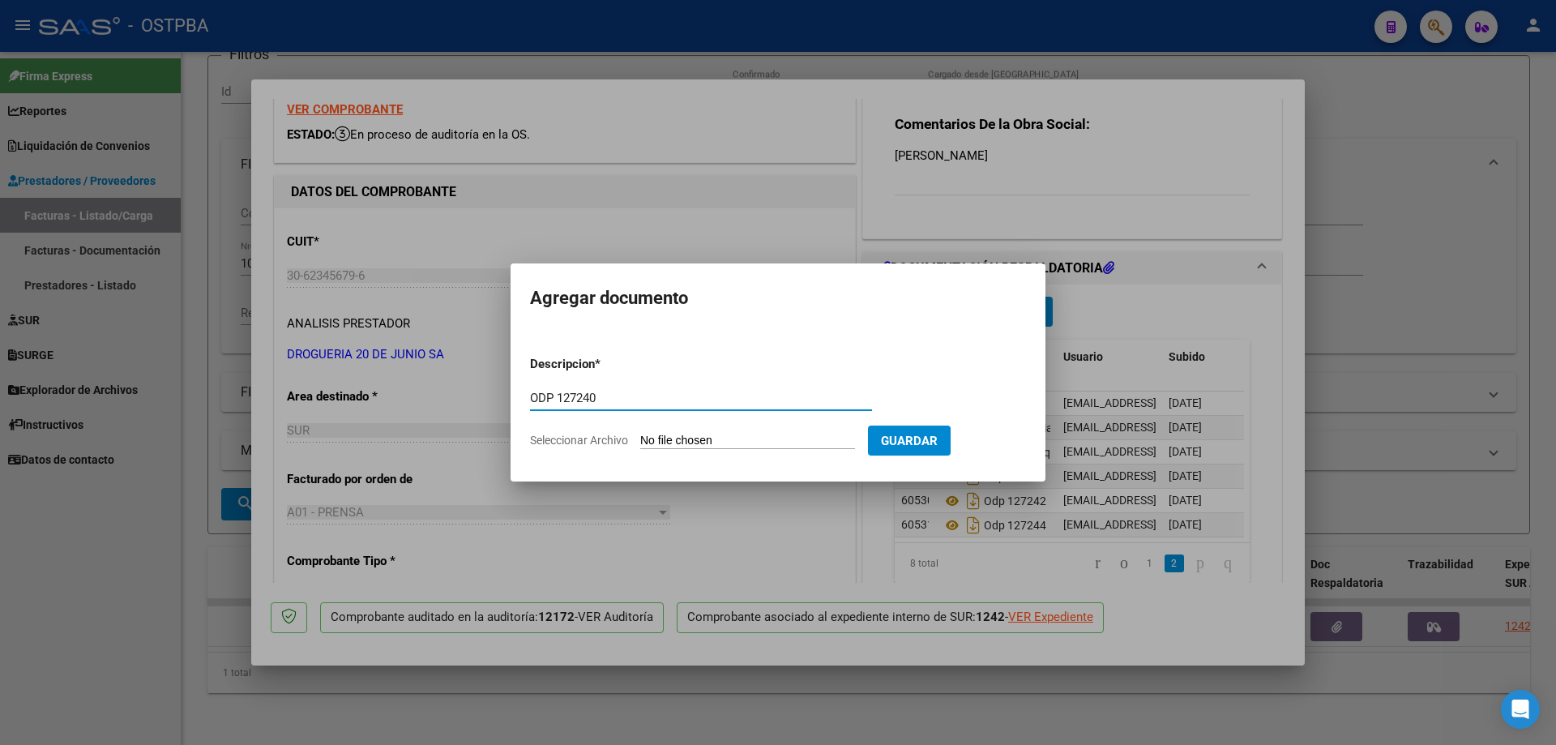
type input "ODP 127240"
click at [687, 440] on input "Seleccionar Archivo" at bounding box center [747, 441] width 215 height 15
type input "C:\fakepath\IMG_20250819_0010.pdf"
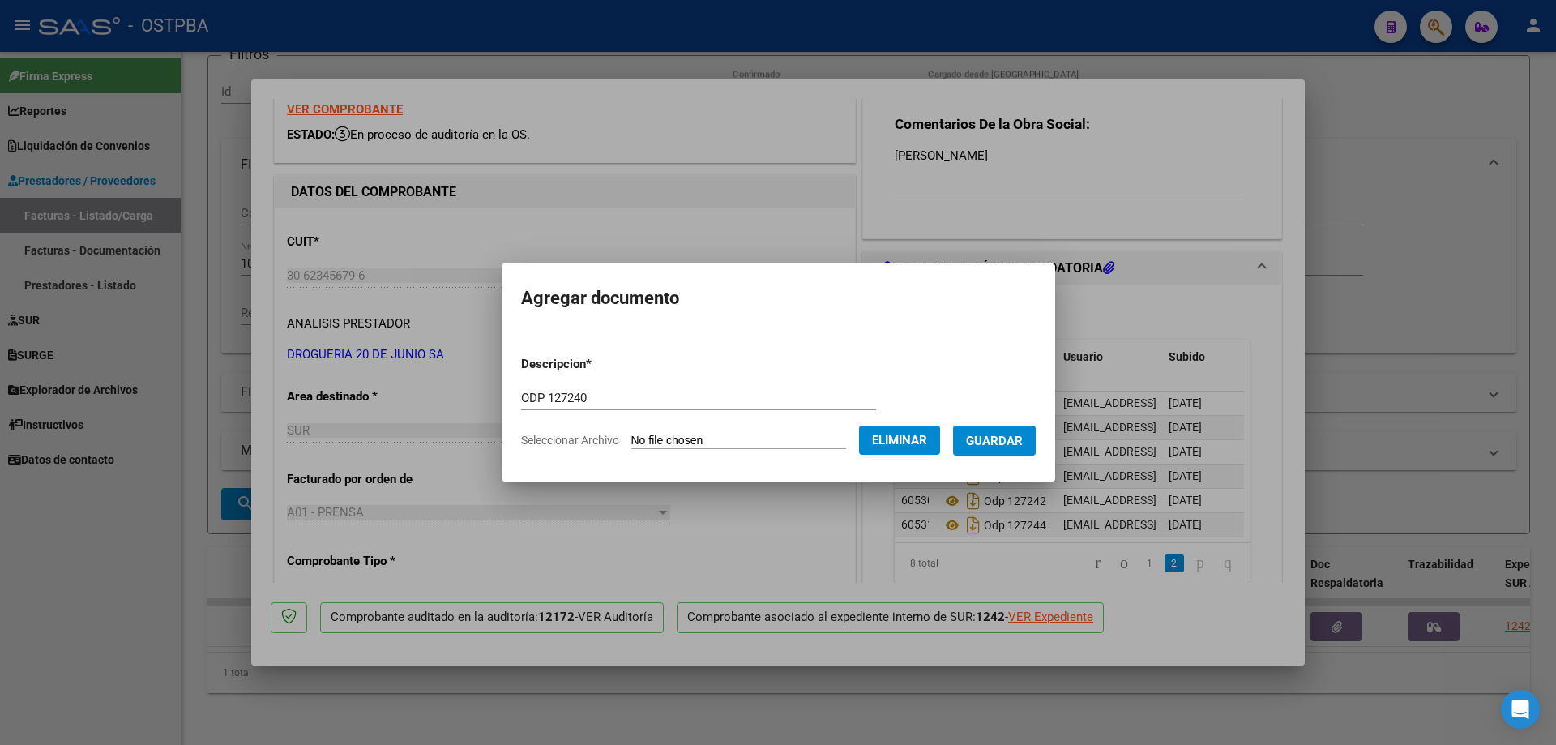
click at [1007, 437] on span "Guardar" at bounding box center [994, 441] width 57 height 15
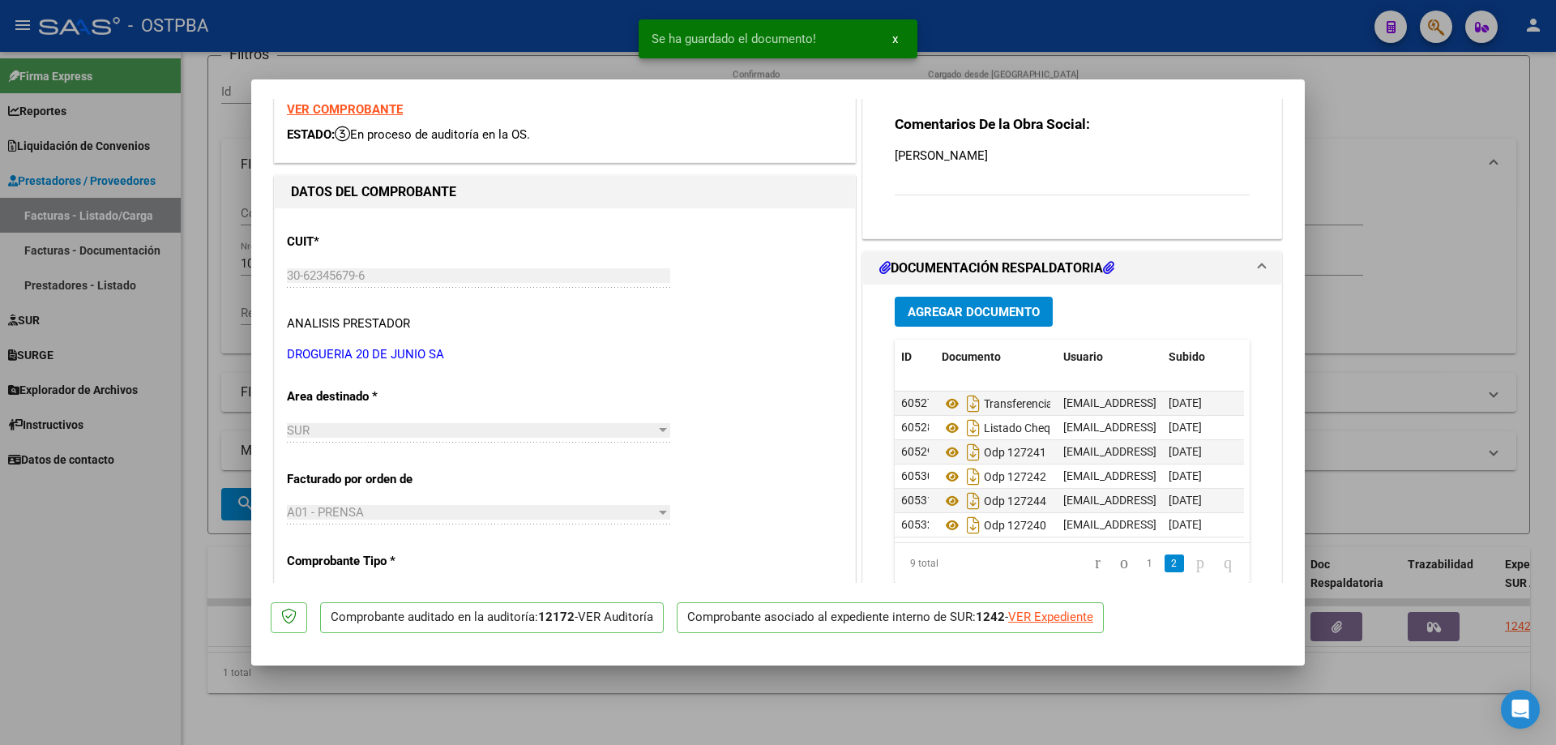
scroll to position [85, 0]
click at [661, 703] on div at bounding box center [778, 372] width 1556 height 745
type input "$ 0,00"
